Goal: Book appointment/travel/reservation

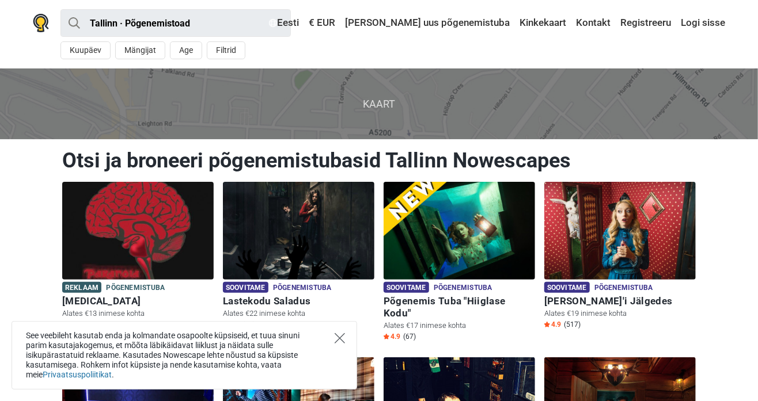
click at [342, 333] on icon "Close" at bounding box center [340, 338] width 10 height 10
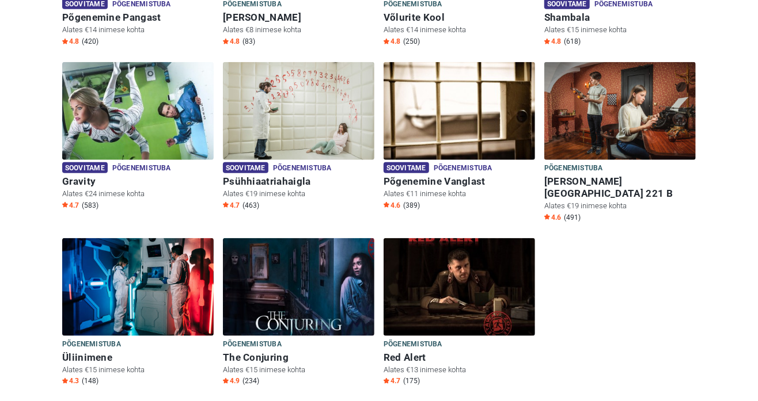
scroll to position [461, 0]
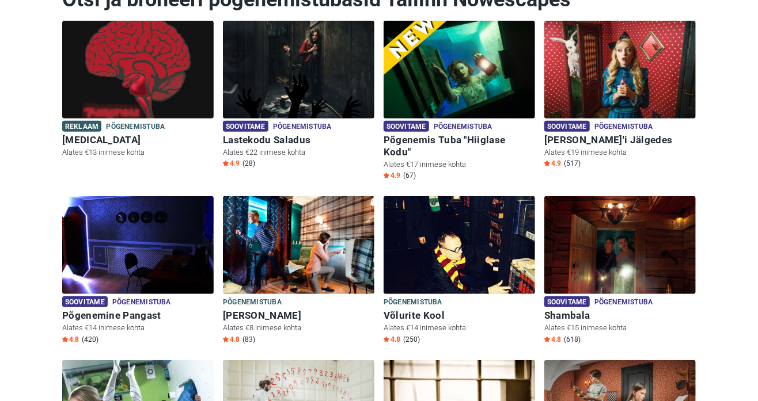
scroll to position [162, 0]
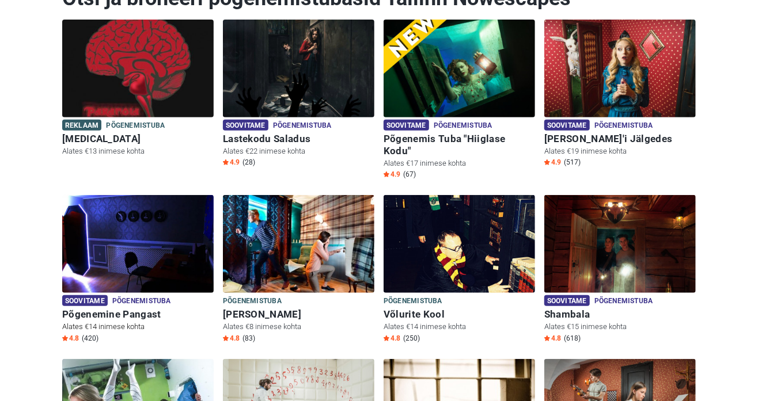
click at [106, 309] on h6 "Põgenemine Pangast" at bounding box center [137, 315] width 151 height 12
click at [443, 141] on h6 "Põgenemis Tuba "Hiiglase Kodu"" at bounding box center [459, 145] width 151 height 24
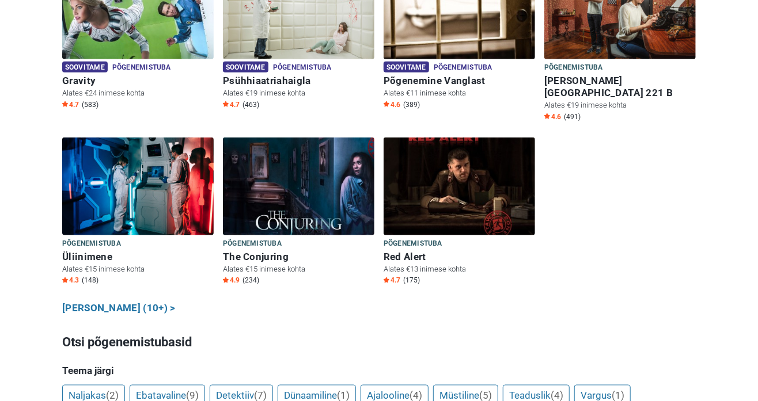
scroll to position [560, 0]
click at [399, 251] on h6 "Red Alert" at bounding box center [459, 257] width 151 height 12
click at [261, 251] on h6 "The Conjuring" at bounding box center [298, 257] width 151 height 12
click at [70, 251] on h6 "Üliinimene" at bounding box center [137, 257] width 151 height 12
click at [95, 301] on link "Näita kõiki (10+) >" at bounding box center [118, 308] width 113 height 15
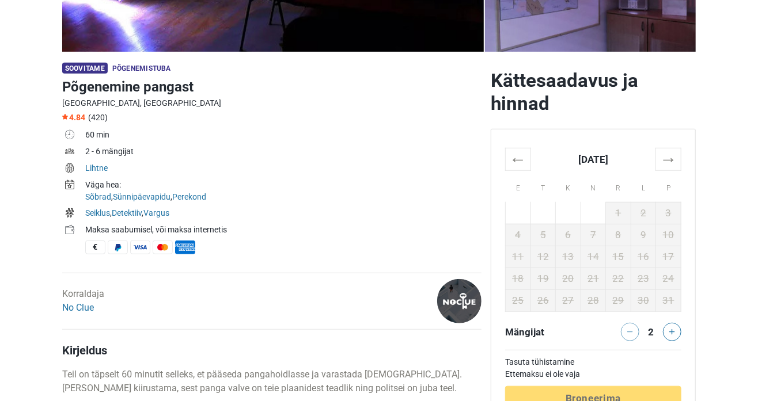
scroll to position [296, 0]
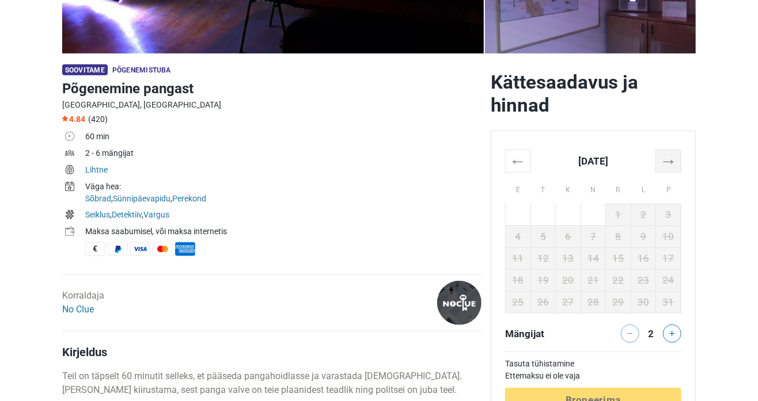
click at [666, 162] on th "→" at bounding box center [668, 161] width 25 height 22
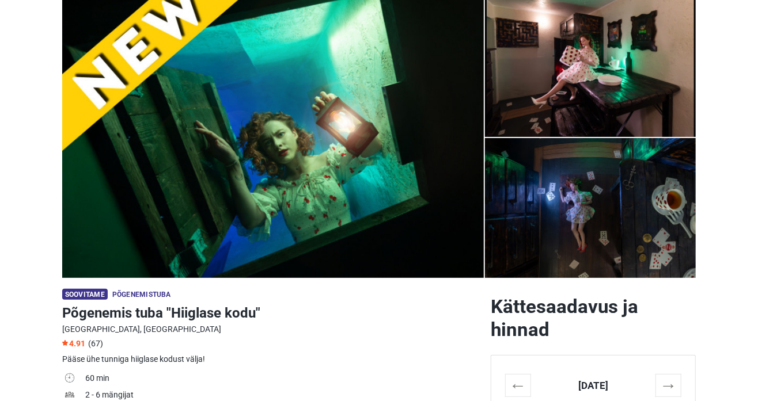
scroll to position [295, 0]
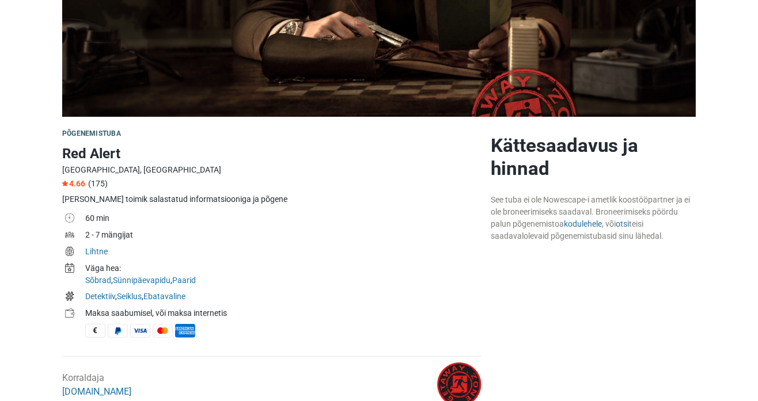
scroll to position [232, 0]
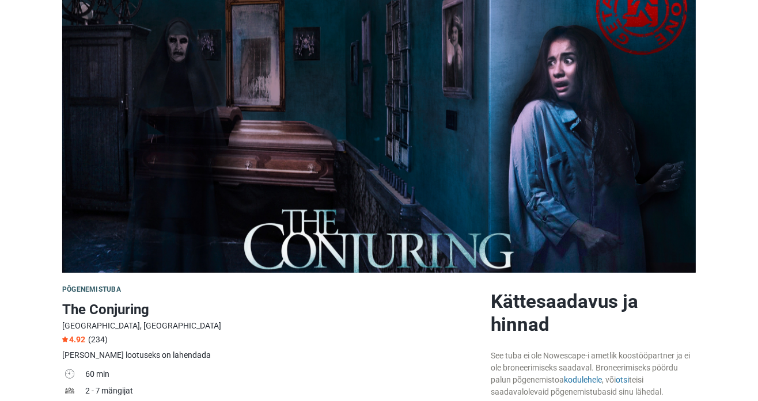
scroll to position [75, 0]
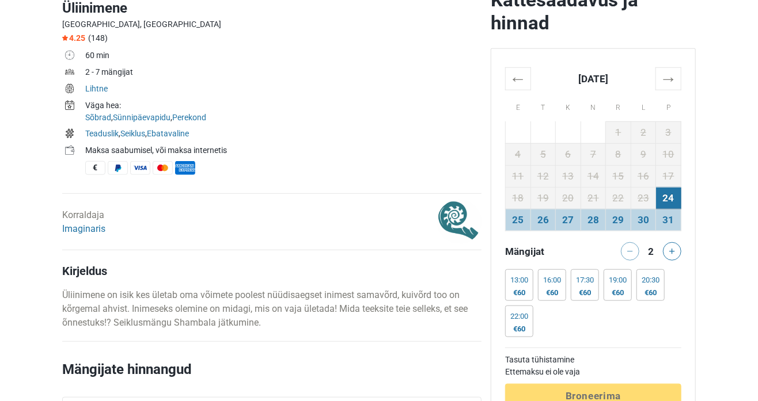
scroll to position [384, 0]
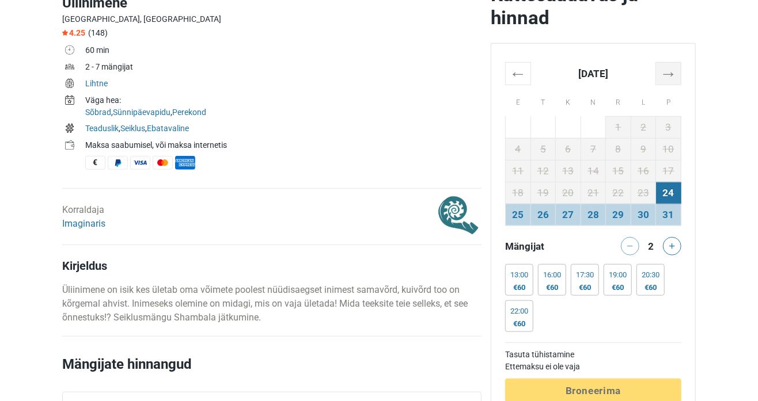
click at [663, 83] on th "→" at bounding box center [668, 73] width 25 height 22
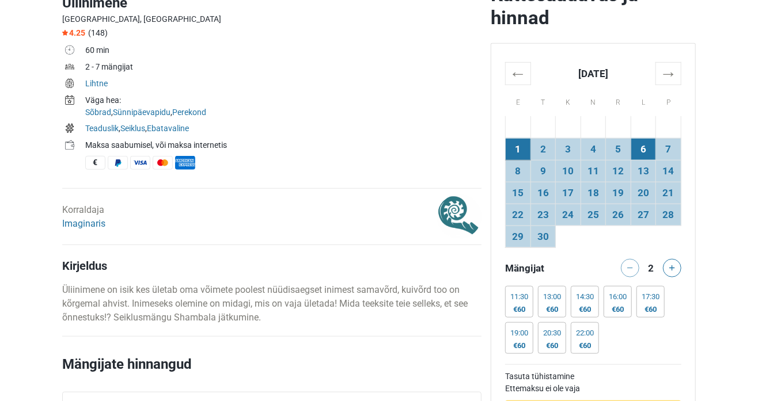
click at [644, 145] on td "6" at bounding box center [643, 149] width 25 height 22
click at [675, 265] on icon at bounding box center [672, 268] width 6 height 6
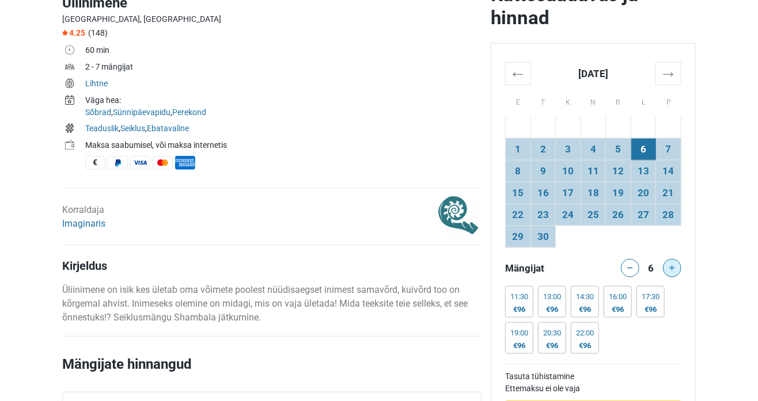
click at [675, 265] on icon at bounding box center [672, 268] width 6 height 6
click at [675, 265] on div at bounding box center [674, 268] width 23 height 18
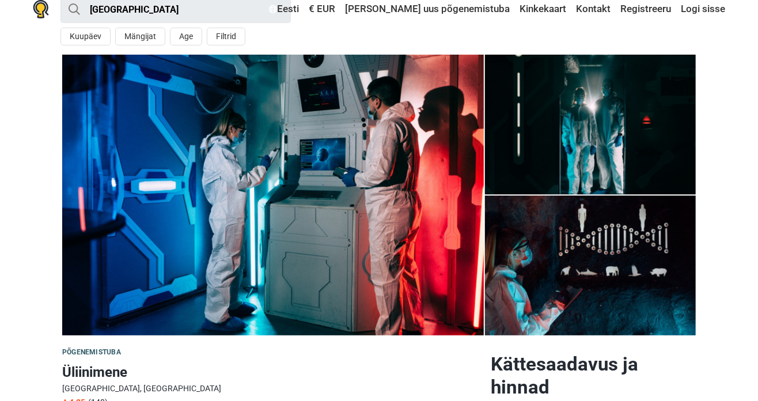
scroll to position [0, 0]
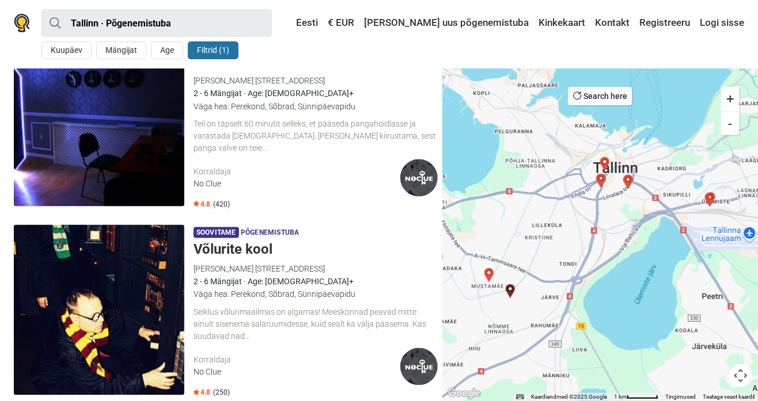
scroll to position [814, 0]
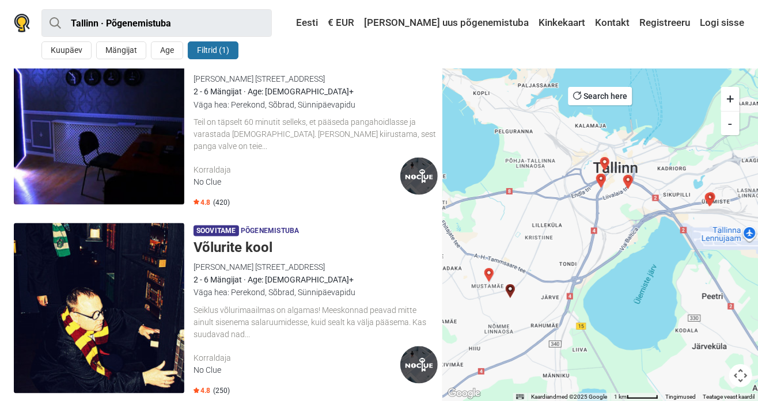
click at [229, 89] on div "2 - 6 Mängijat · Age: [DEMOGRAPHIC_DATA]+" at bounding box center [316, 91] width 244 height 13
click at [225, 245] on h5 "Võlurite kool" at bounding box center [316, 248] width 244 height 17
click at [416, 169] on img at bounding box center [418, 176] width 37 height 37
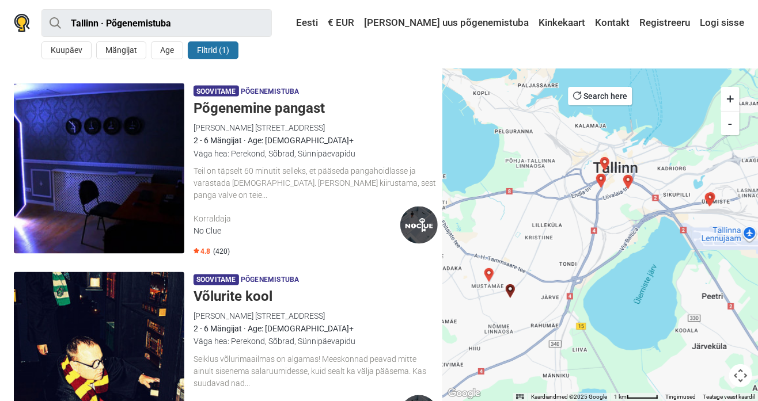
scroll to position [765, 0]
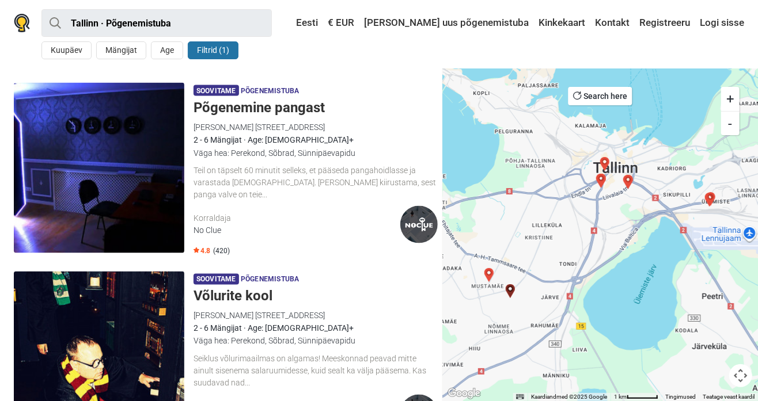
click at [420, 216] on img at bounding box center [418, 224] width 37 height 37
